Goal: Find specific page/section: Find specific page/section

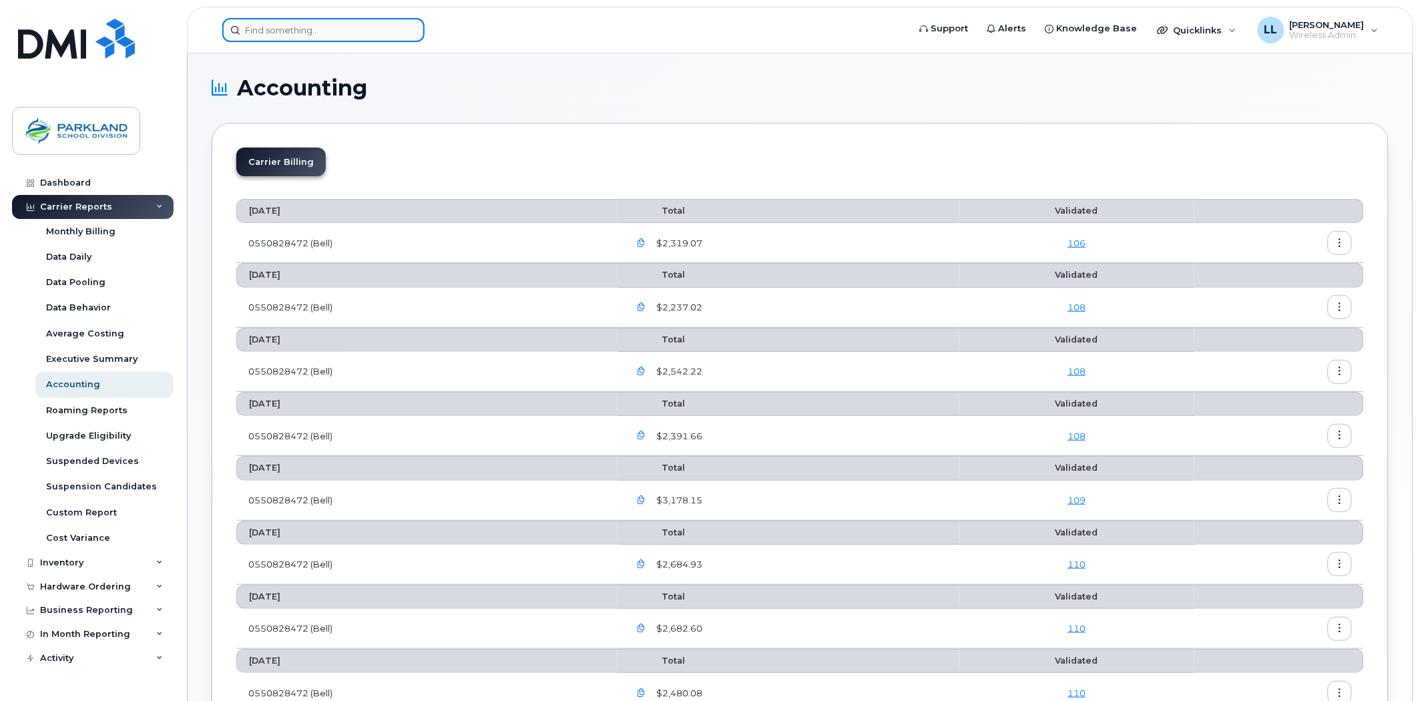
click at [378, 23] on input at bounding box center [323, 30] width 202 height 24
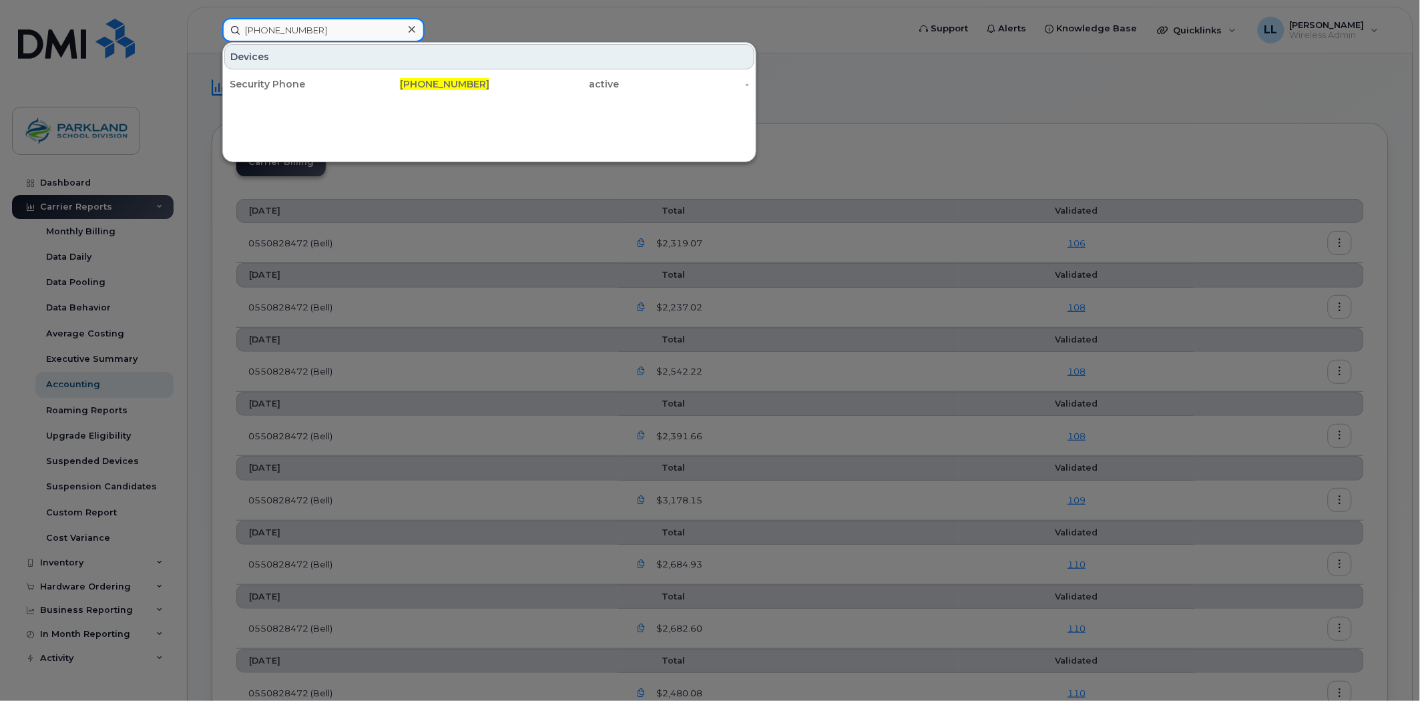
type input "[PHONE_NUMBER]"
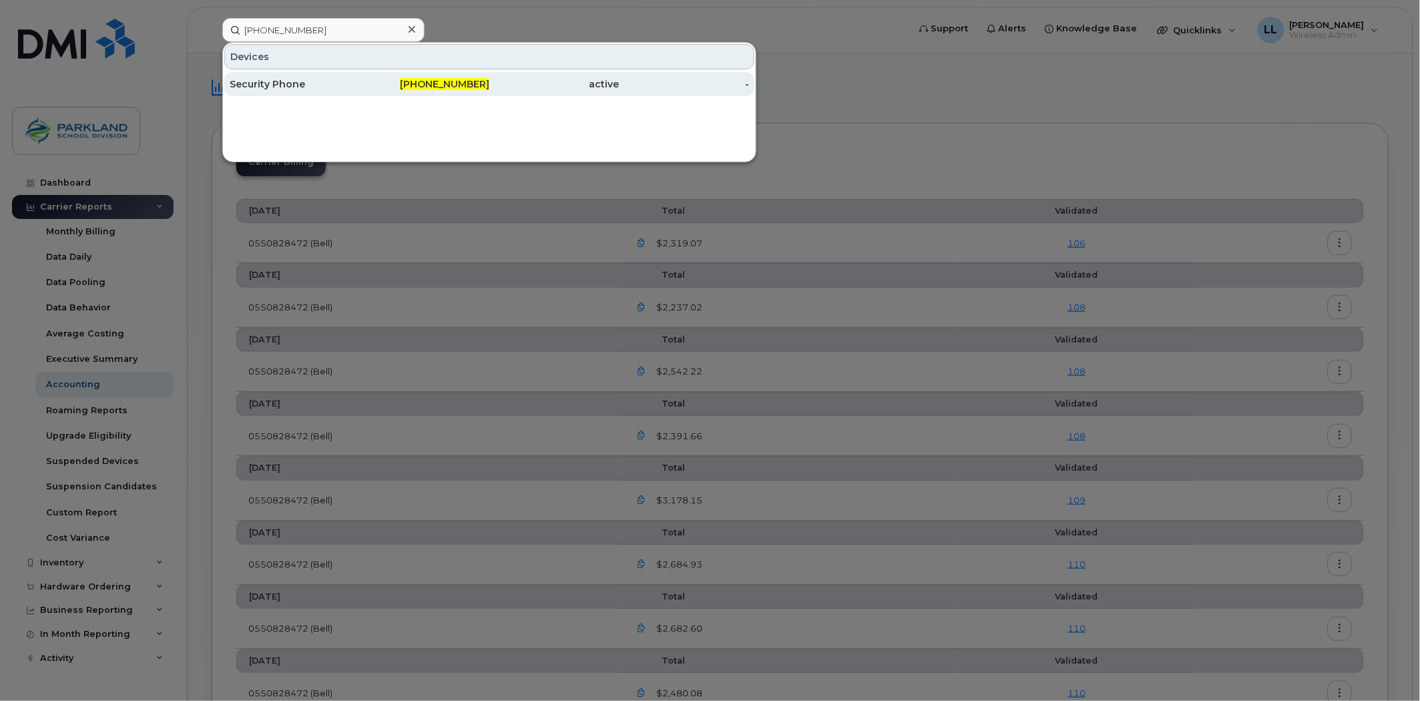
click at [465, 89] on div "[PHONE_NUMBER]" at bounding box center [425, 83] width 130 height 13
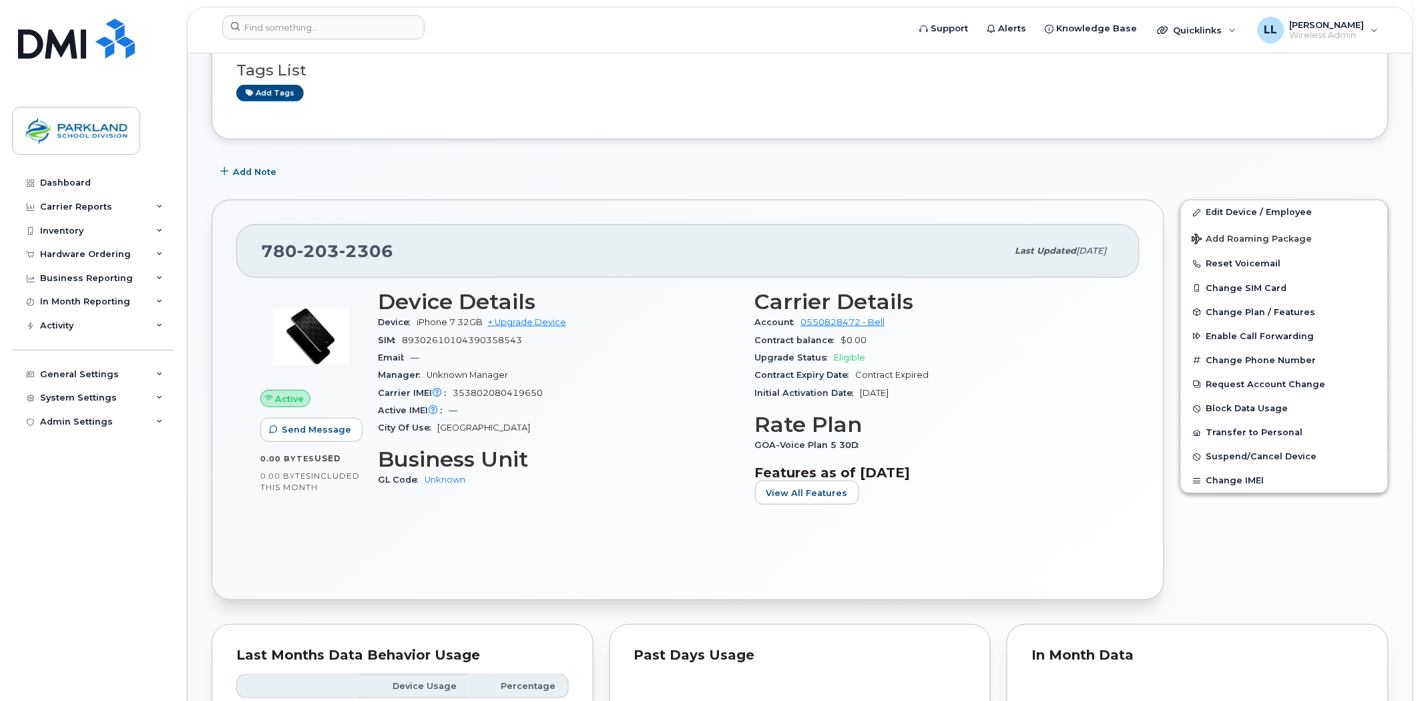
scroll to position [74, 0]
